Goal: Task Accomplishment & Management: Use online tool/utility

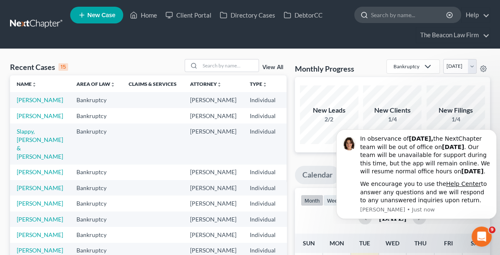
click at [385, 14] on input "search" at bounding box center [409, 14] width 77 height 15
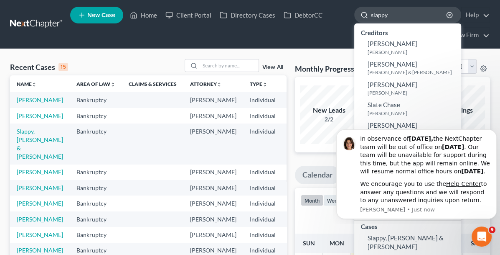
type input "slappy"
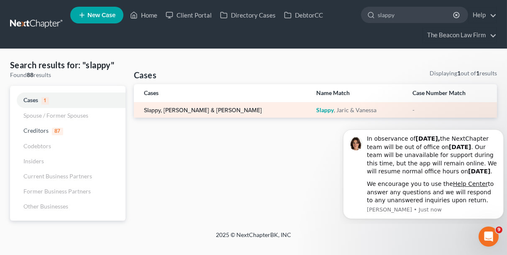
click at [185, 110] on link "Slappy, [PERSON_NAME] & [PERSON_NAME]" at bounding box center [203, 110] width 118 height 6
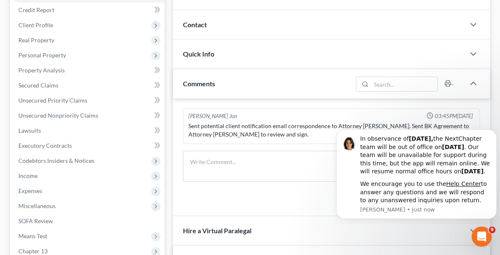
scroll to position [167, 0]
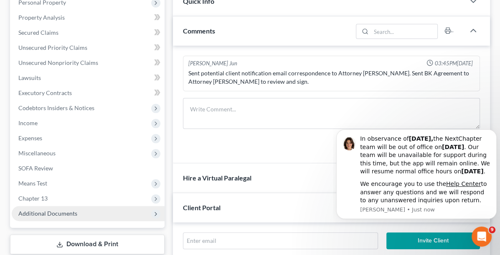
click at [51, 212] on span "Additional Documents" at bounding box center [47, 212] width 59 height 7
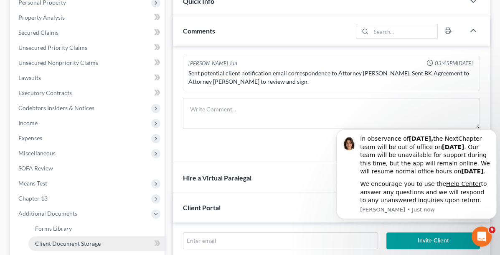
click at [66, 241] on span "Client Document Storage" at bounding box center [68, 243] width 66 height 7
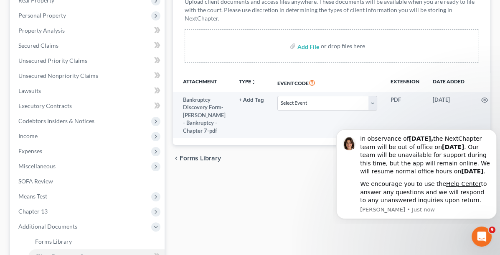
scroll to position [167, 0]
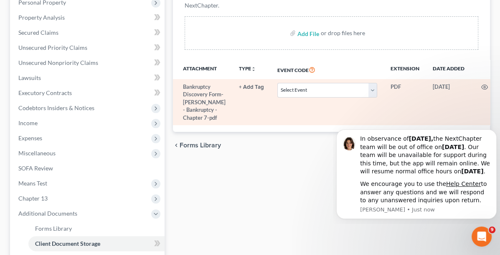
click at [495, 84] on icon at bounding box center [498, 87] width 7 height 7
